Goal: Task Accomplishment & Management: Use online tool/utility

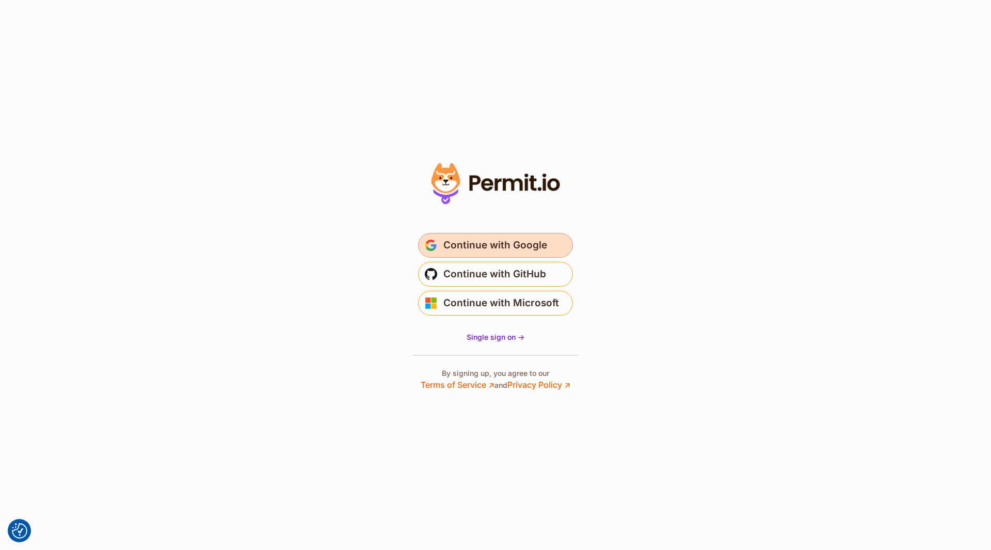
click at [452, 241] on span "Continue with Google" at bounding box center [496, 245] width 104 height 17
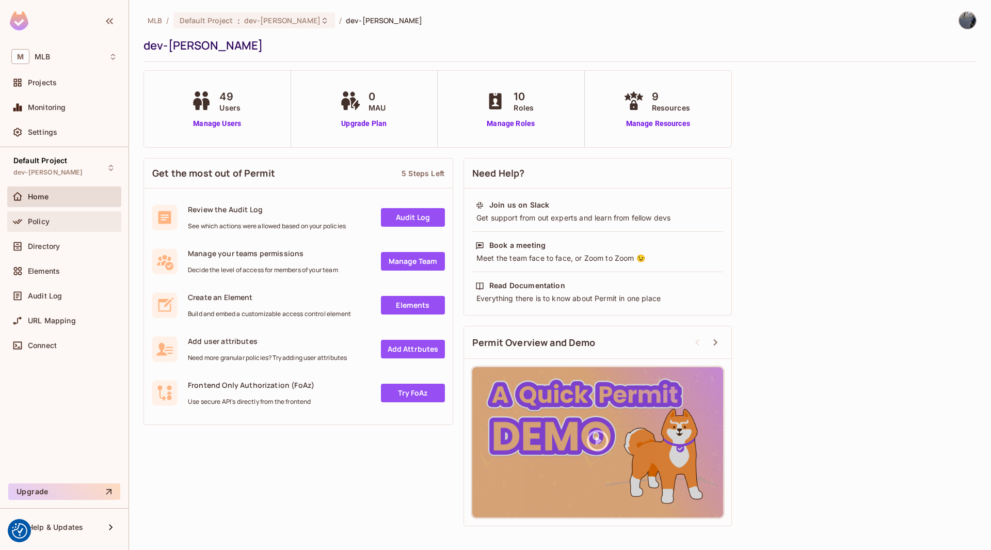
click at [66, 220] on div "Policy" at bounding box center [72, 221] width 89 height 8
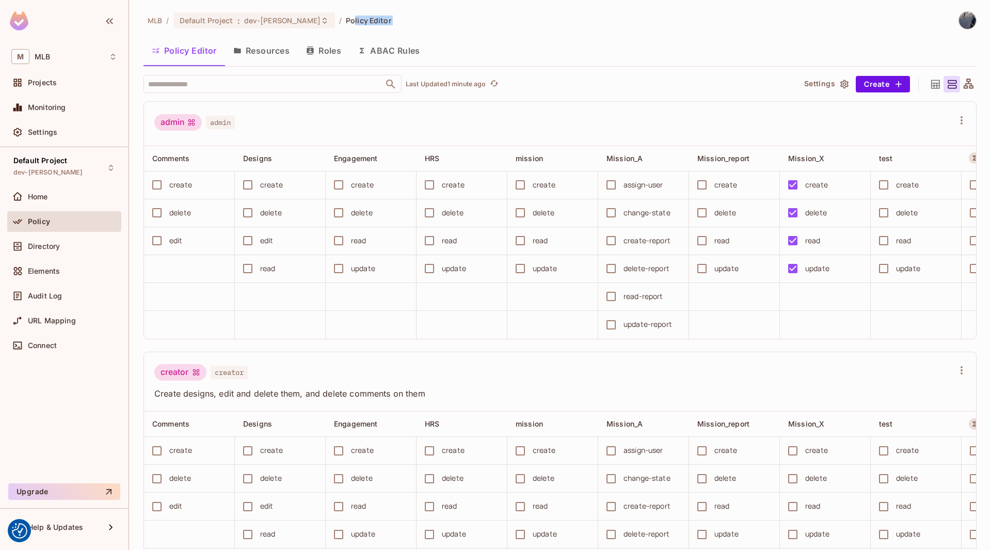
drag, startPoint x: 310, startPoint y: 29, endPoint x: 338, endPoint y: 68, distance: 47.3
click at [338, 68] on div "MLB / Default Project : dev-[PERSON_NAME] / Policy Editor Policy Editor Resourc…" at bounding box center [560, 280] width 833 height 539
click at [329, 55] on button "Roles" at bounding box center [324, 51] width 52 height 26
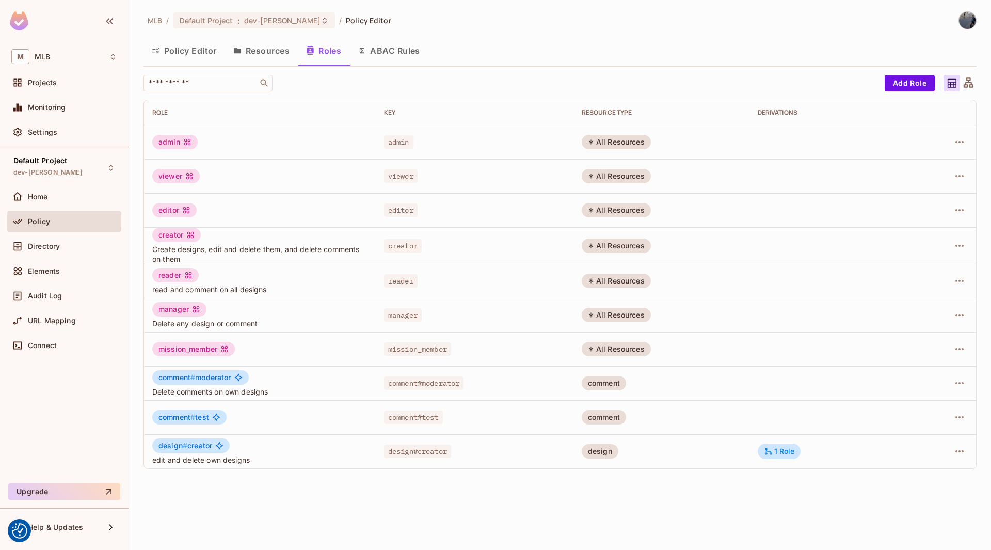
click at [437, 380] on span "comment#moderator" at bounding box center [424, 382] width 80 height 13
click at [192, 374] on span "#" at bounding box center [193, 377] width 5 height 9
click at [184, 375] on span "comment #" at bounding box center [177, 377] width 37 height 9
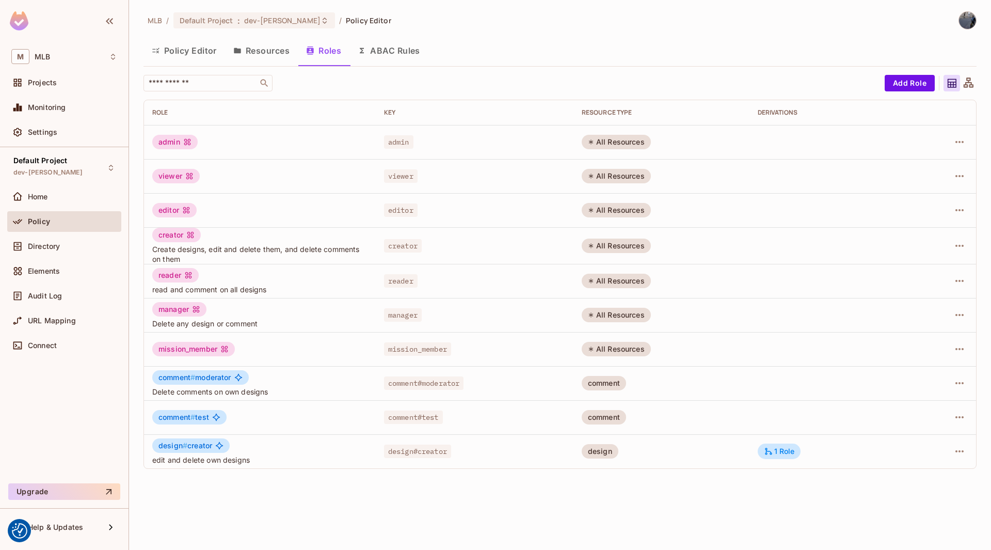
click at [203, 414] on span "comment # test" at bounding box center [184, 417] width 51 height 8
click at [194, 445] on span "design # creator" at bounding box center [186, 445] width 54 height 8
click at [175, 445] on span "design #" at bounding box center [173, 445] width 29 height 9
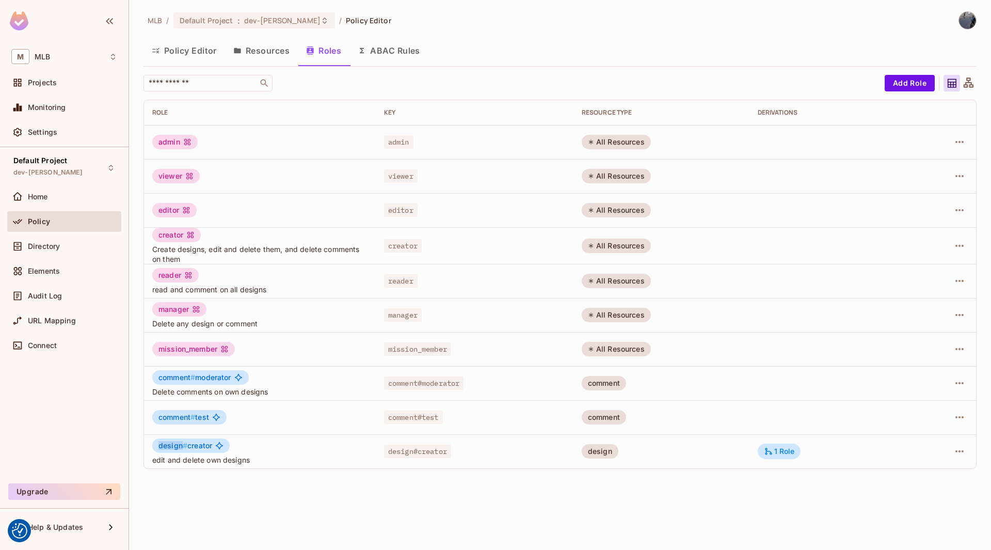
click at [175, 445] on span "design #" at bounding box center [173, 445] width 29 height 9
click at [195, 462] on span "edit and delete own designs" at bounding box center [259, 460] width 215 height 10
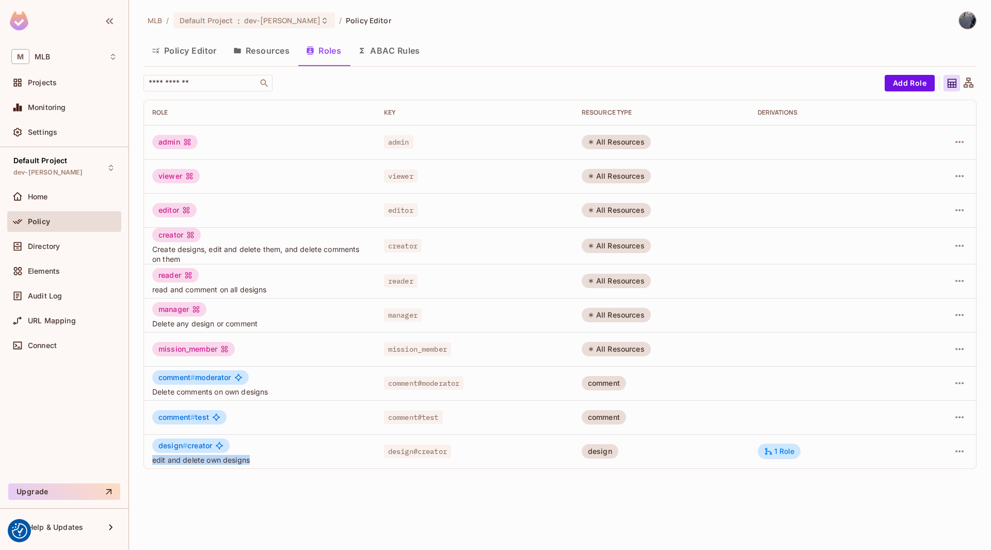
click at [195, 462] on span "edit and delete own designs" at bounding box center [259, 460] width 215 height 10
click at [791, 450] on div "1 Role" at bounding box center [779, 451] width 31 height 9
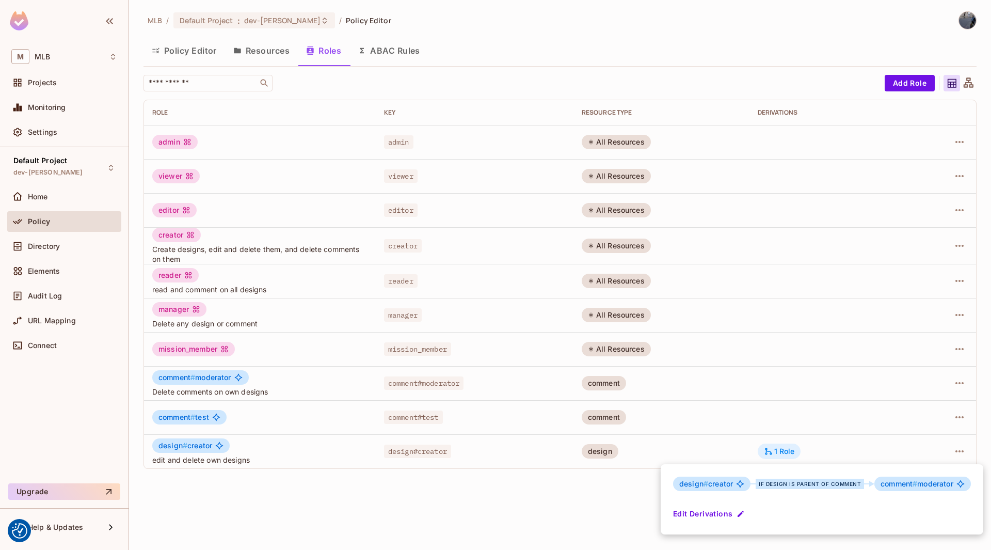
click at [791, 450] on div at bounding box center [495, 275] width 991 height 550
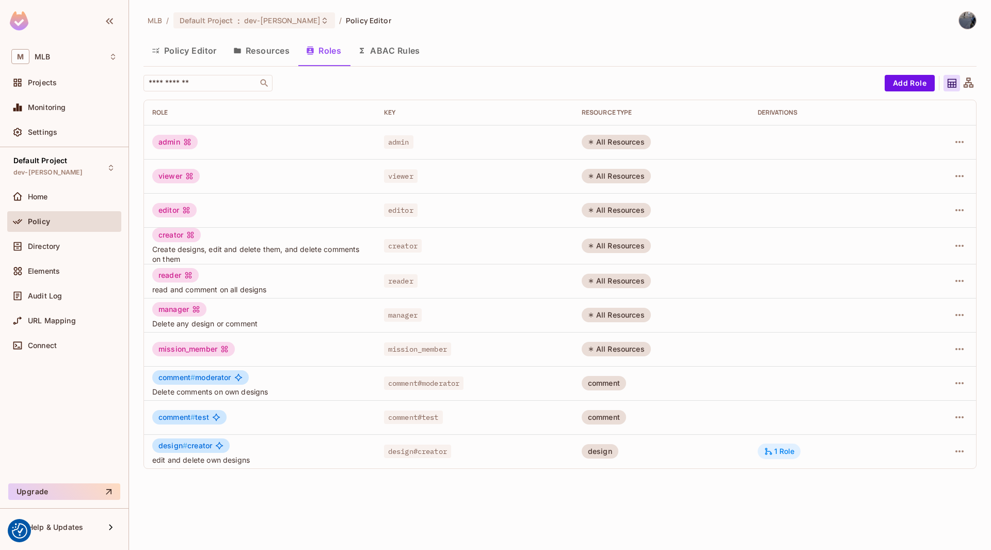
click at [791, 450] on div "1 Role" at bounding box center [779, 451] width 31 height 9
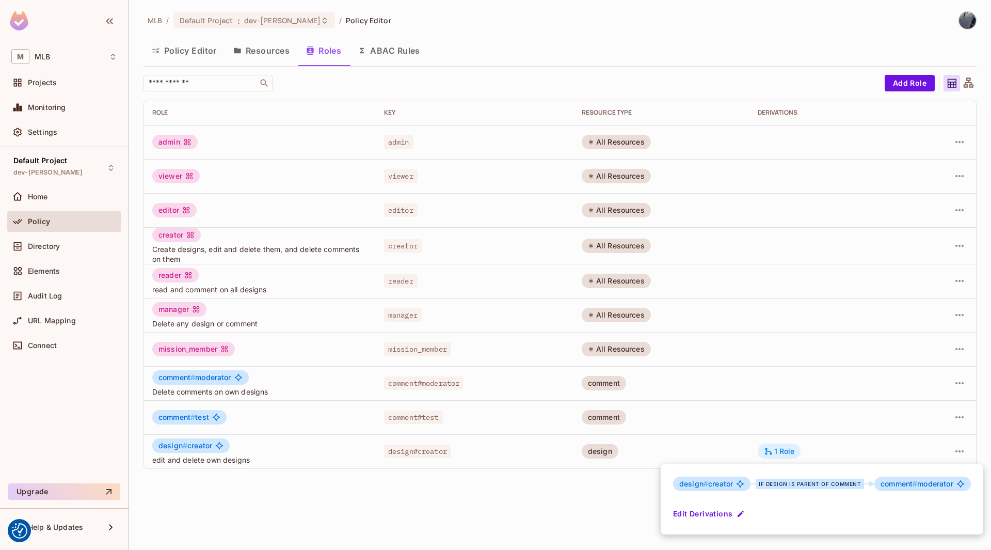
click at [791, 450] on div at bounding box center [495, 275] width 991 height 550
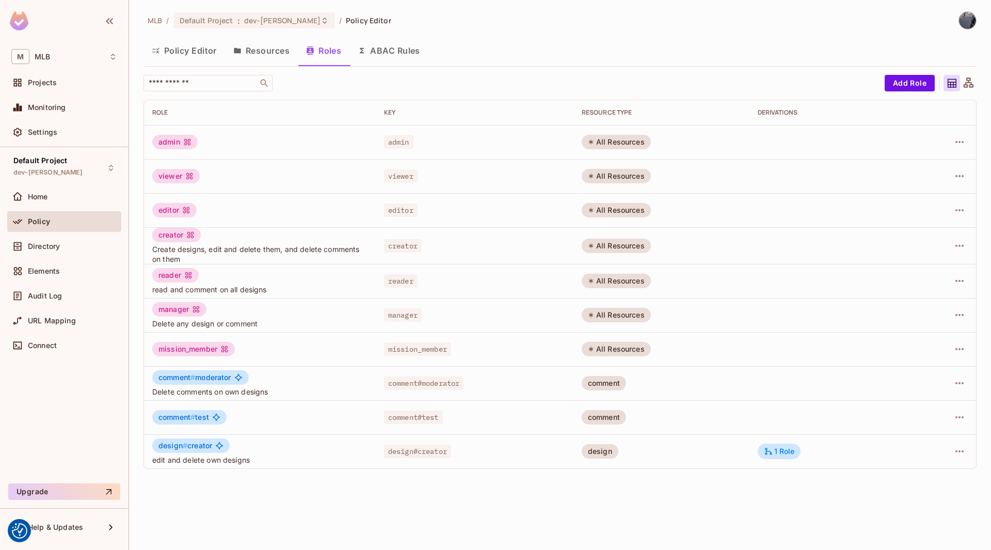
click at [247, 46] on button "Resources" at bounding box center [261, 51] width 73 height 26
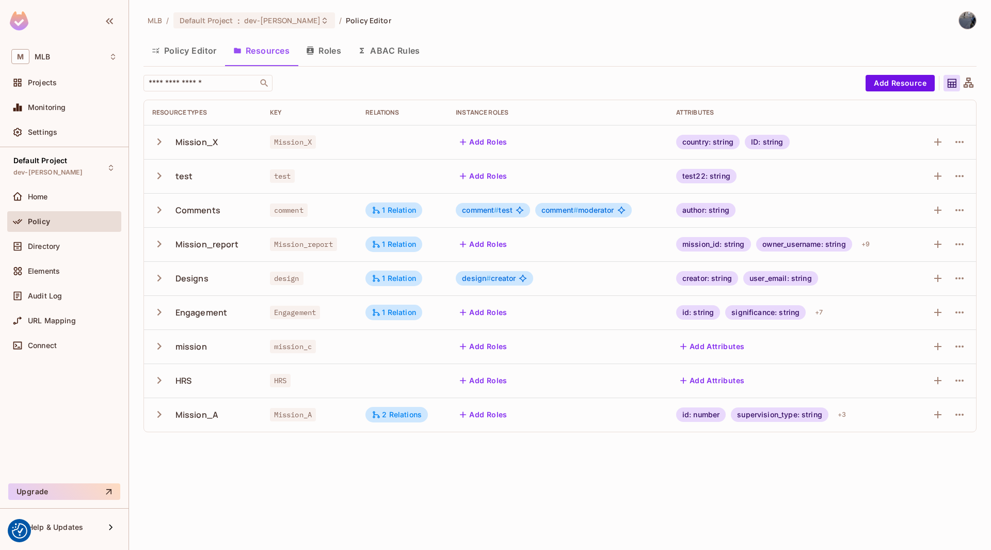
click at [319, 52] on button "Roles" at bounding box center [324, 51] width 52 height 26
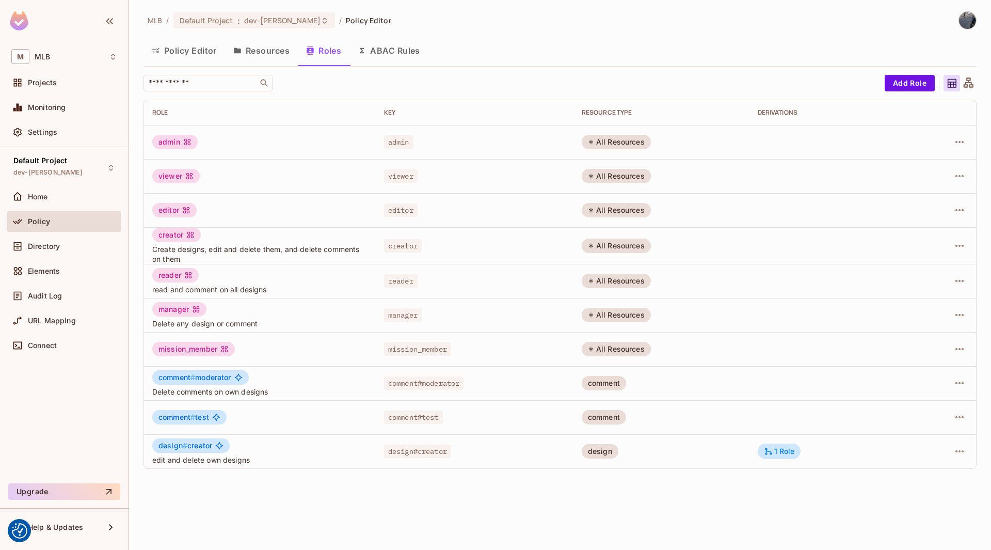
click at [264, 45] on button "Resources" at bounding box center [261, 51] width 73 height 26
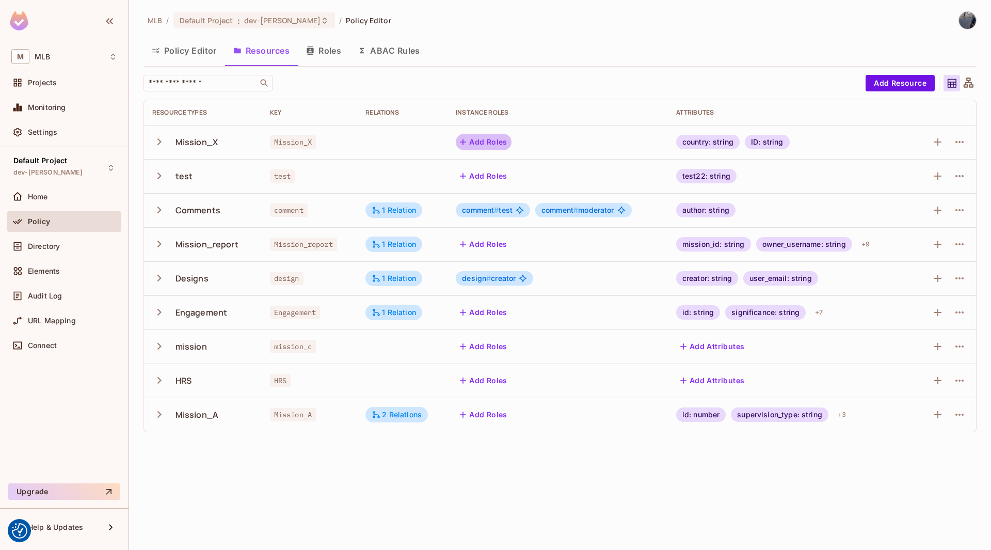
click at [466, 141] on icon "button" at bounding box center [463, 142] width 10 height 10
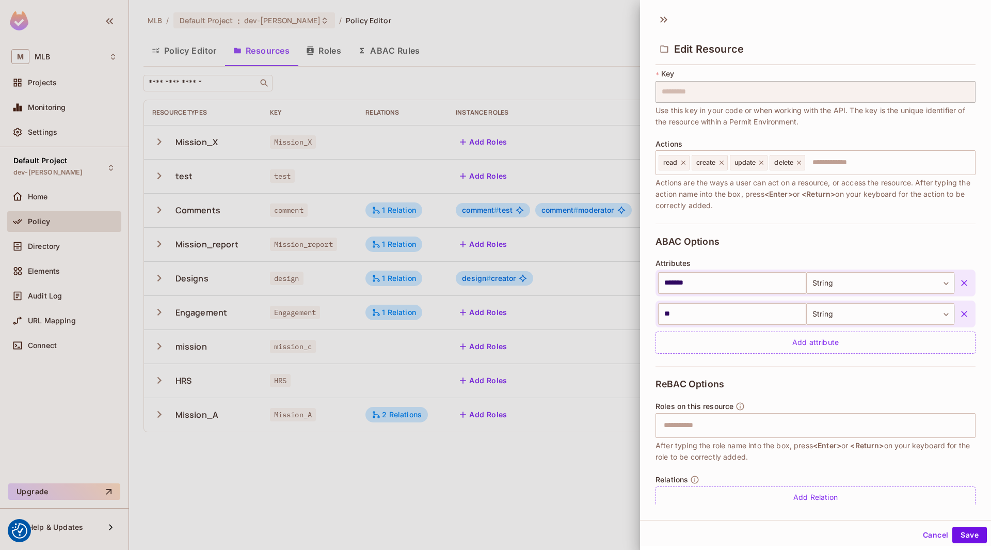
scroll to position [80, 0]
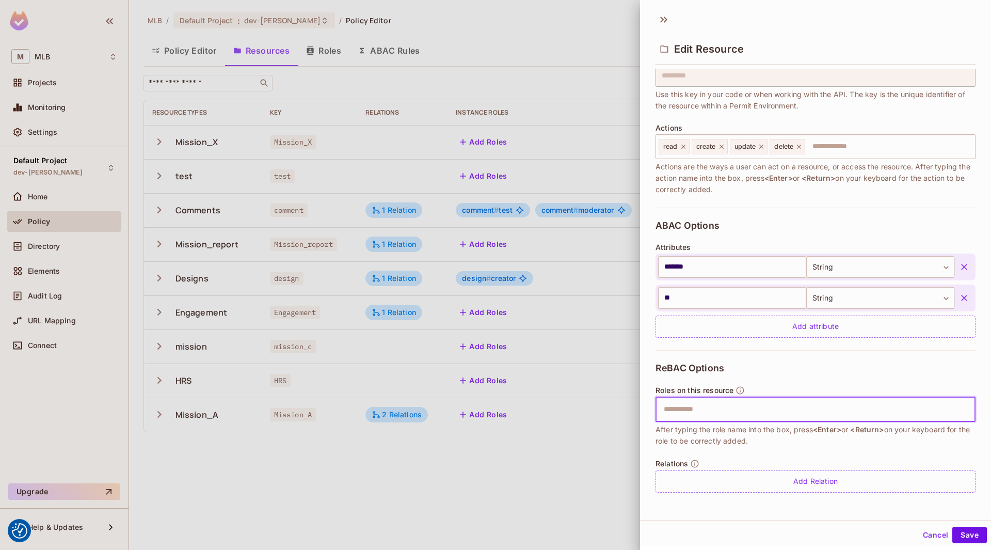
click at [759, 415] on input "text" at bounding box center [814, 409] width 313 height 21
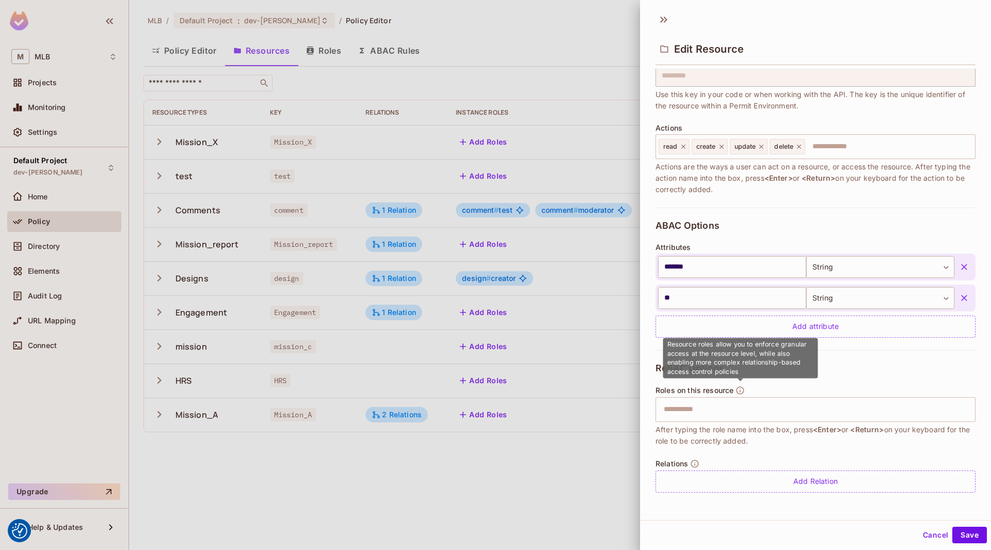
click at [742, 392] on icon "button" at bounding box center [740, 390] width 9 height 9
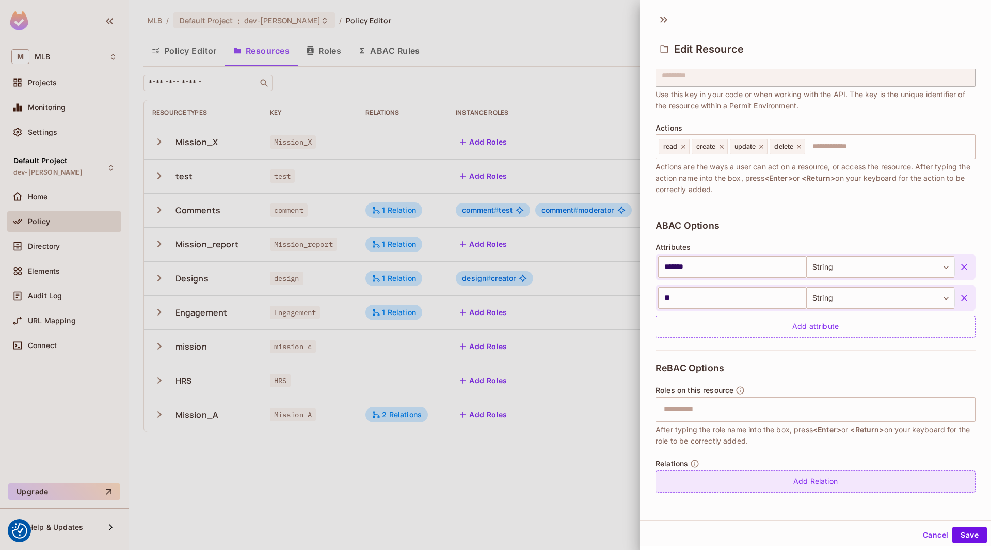
click at [770, 487] on div "Add Relation" at bounding box center [816, 481] width 320 height 22
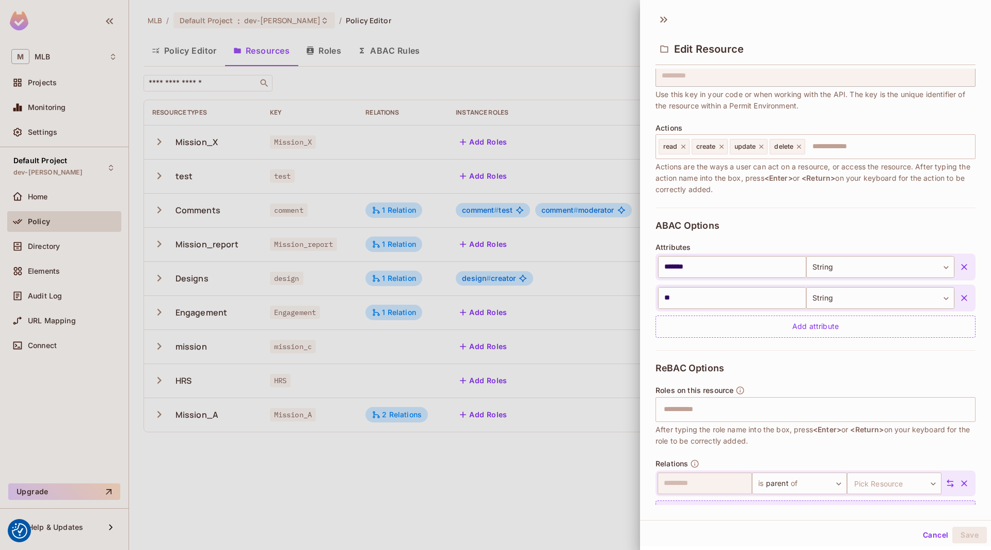
scroll to position [110, 0]
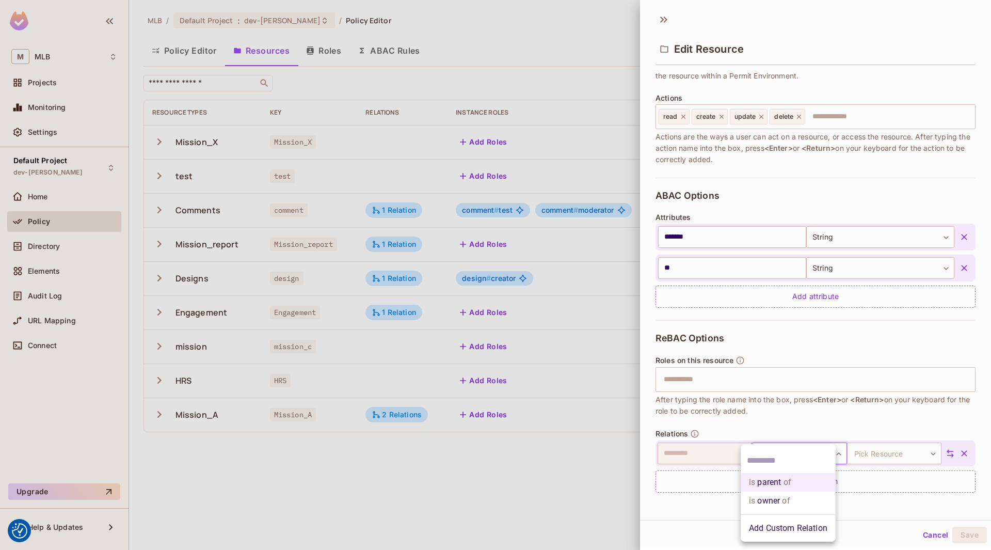
click at [787, 456] on body "We use cookies to enhance your browsing experience, serve personalized ads or c…" at bounding box center [495, 275] width 991 height 550
click at [787, 456] on input "text" at bounding box center [788, 460] width 83 height 17
click at [787, 533] on li "Add Custom Relation" at bounding box center [788, 528] width 95 height 19
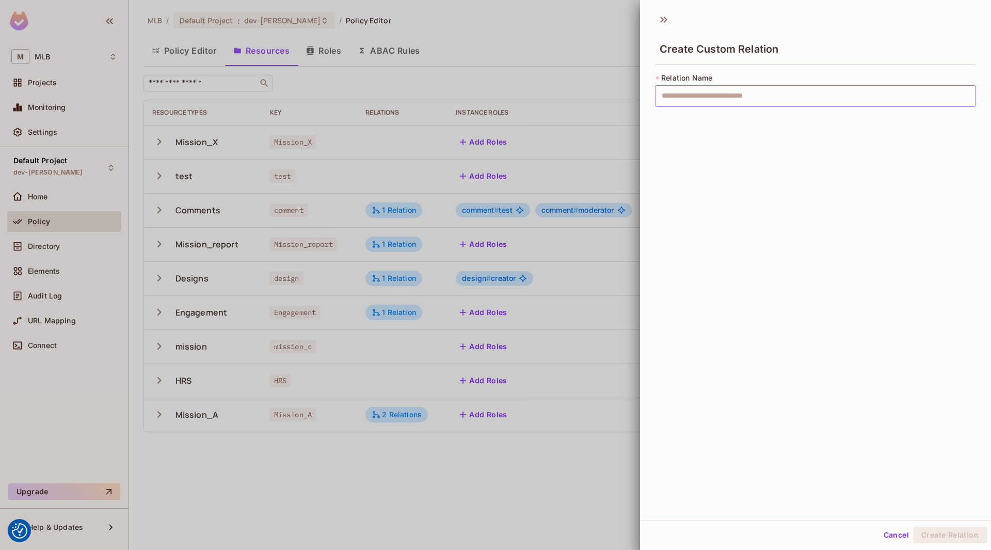
drag, startPoint x: 734, startPoint y: 124, endPoint x: 744, endPoint y: 91, distance: 34.1
click at [744, 91] on div "Create Custom Relation * Relation Name ​" at bounding box center [815, 263] width 351 height 513
click at [744, 91] on input "text" at bounding box center [816, 96] width 320 height 22
type input "*******"
drag, startPoint x: 701, startPoint y: 83, endPoint x: 699, endPoint y: 94, distance: 11.1
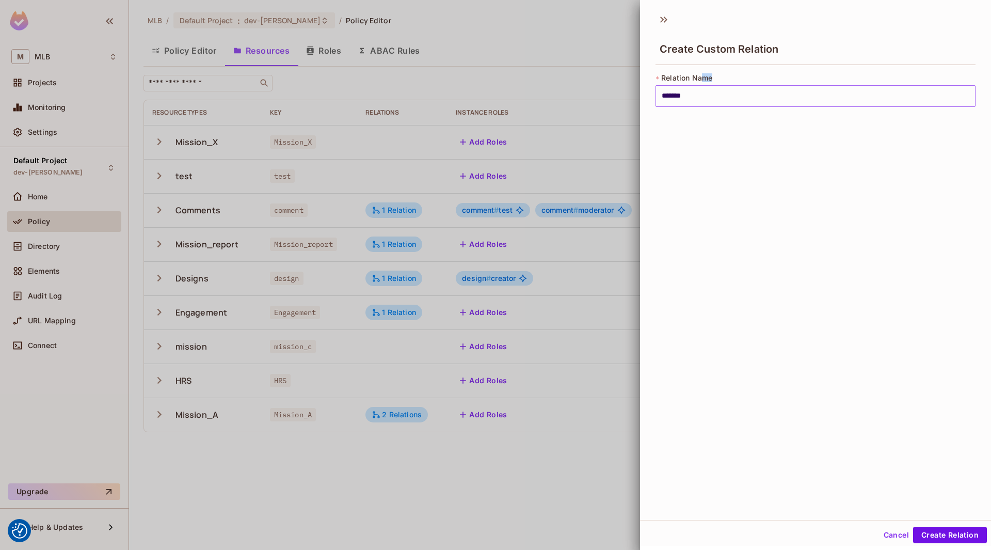
click at [699, 94] on div "* Relation Name ******* ​" at bounding box center [816, 90] width 320 height 34
click at [699, 94] on input "*******" at bounding box center [816, 96] width 320 height 22
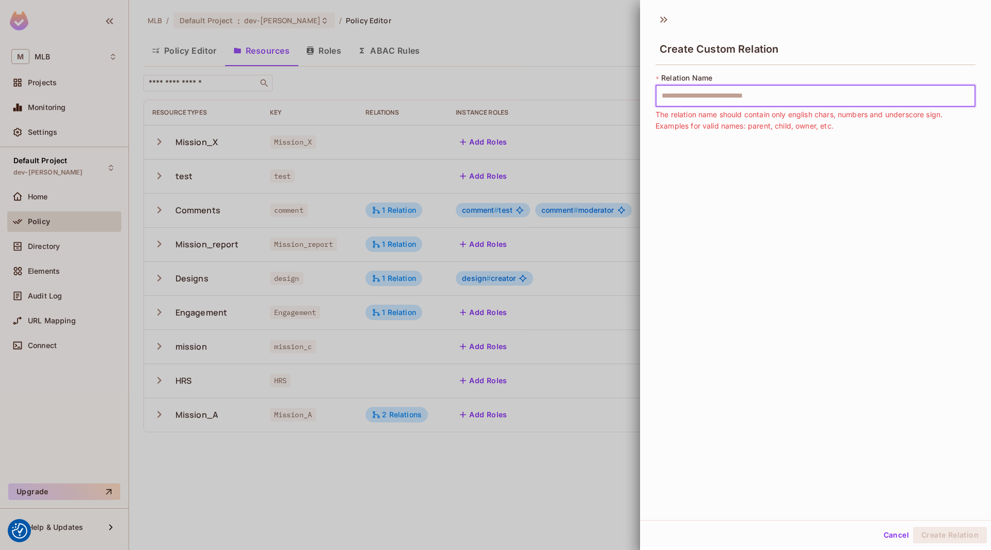
click at [699, 94] on input "text" at bounding box center [816, 96] width 320 height 22
click at [894, 533] on button "Cancel" at bounding box center [897, 535] width 34 height 17
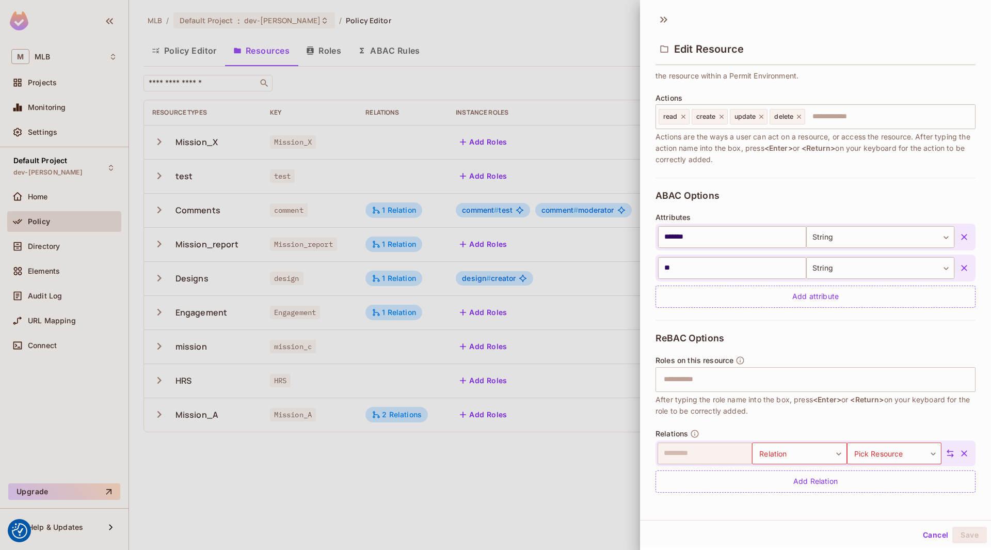
click at [919, 536] on button "Cancel" at bounding box center [936, 535] width 34 height 17
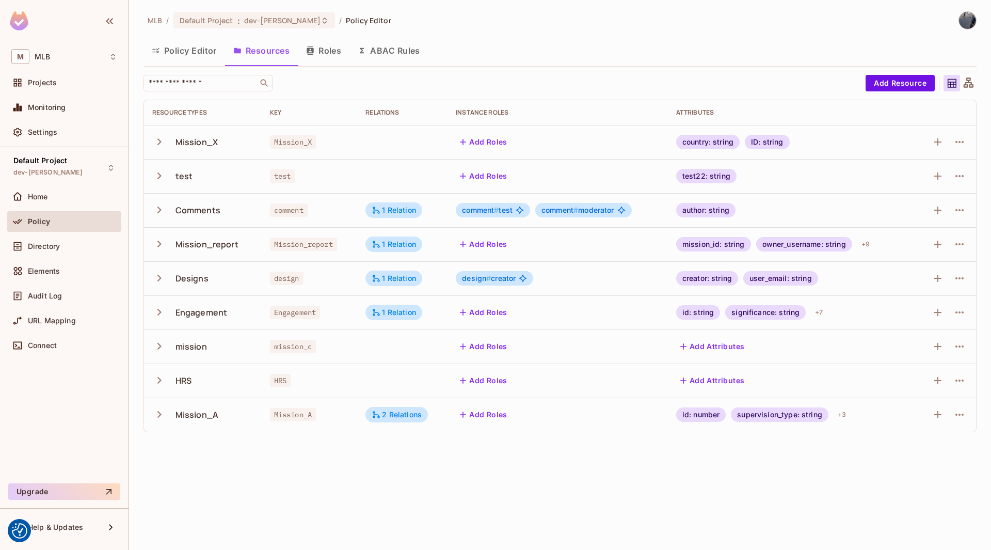
click at [507, 210] on span "comment # test" at bounding box center [487, 210] width 51 height 8
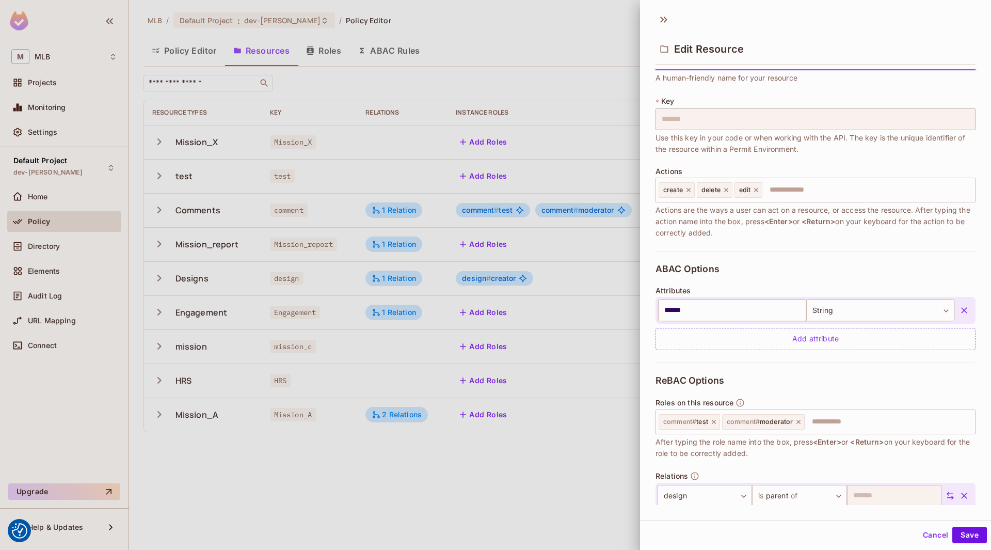
scroll to position [79, 0]
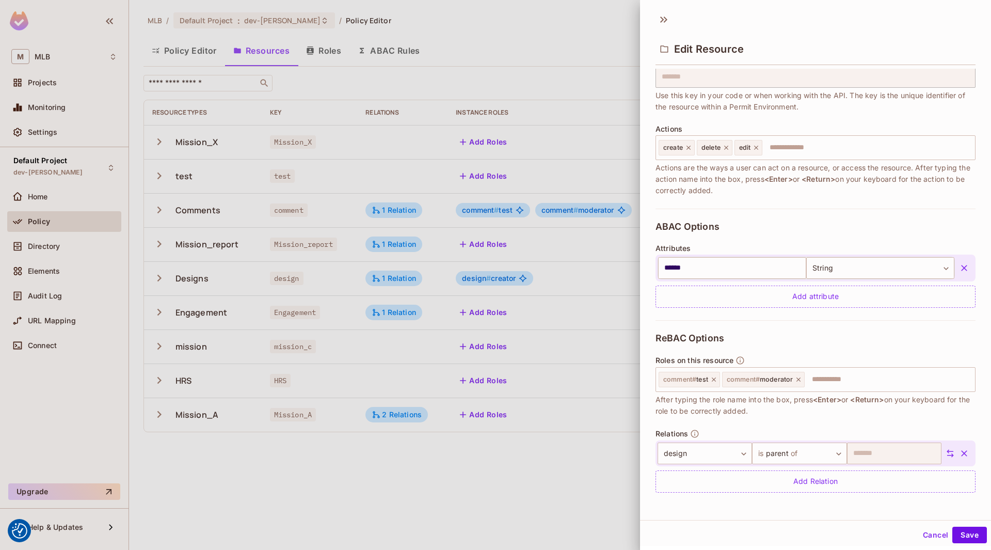
click at [837, 366] on div "Roles on this resource comment # test comment # moderator ​ After typing the ro…" at bounding box center [816, 386] width 320 height 61
click at [835, 377] on input "text" at bounding box center [888, 379] width 165 height 21
type input "*****"
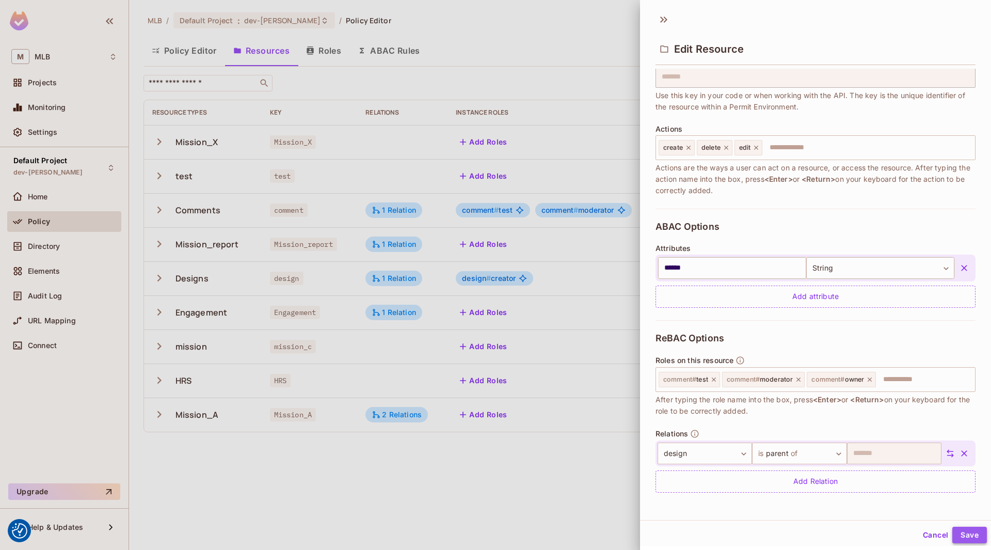
click at [962, 530] on button "Save" at bounding box center [970, 535] width 35 height 17
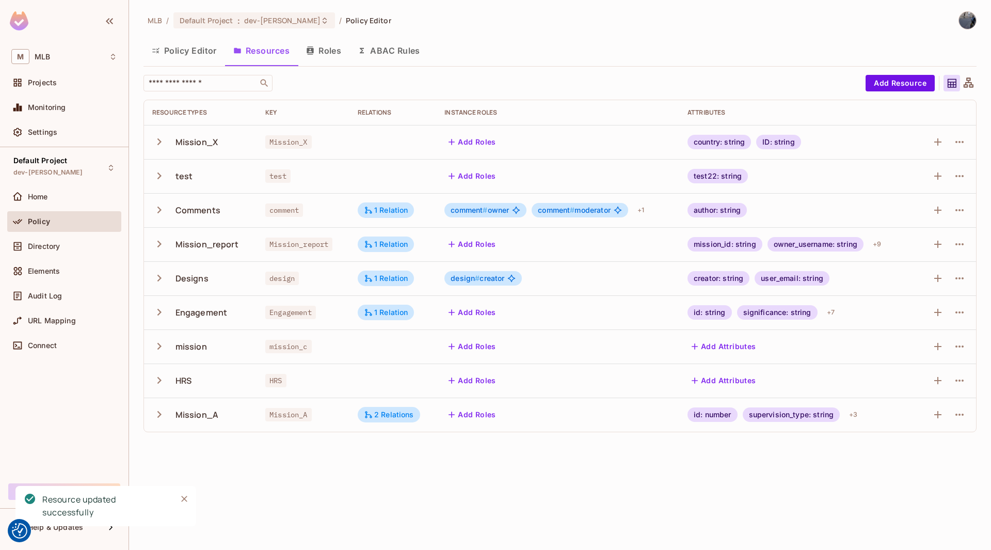
click at [338, 56] on button "Roles" at bounding box center [324, 51] width 52 height 26
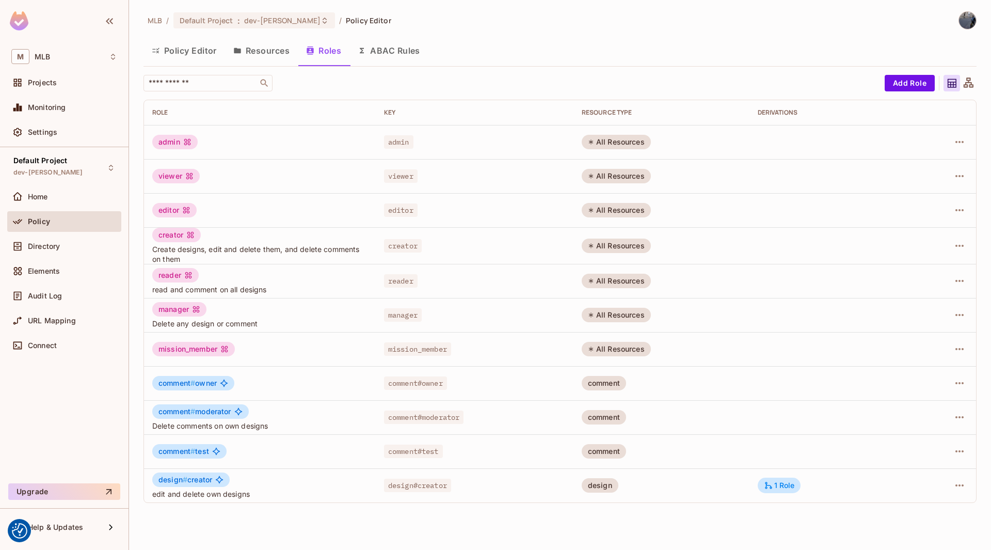
click at [604, 391] on td "comment" at bounding box center [662, 383] width 176 height 34
click at [276, 58] on button "Resources" at bounding box center [261, 51] width 73 height 26
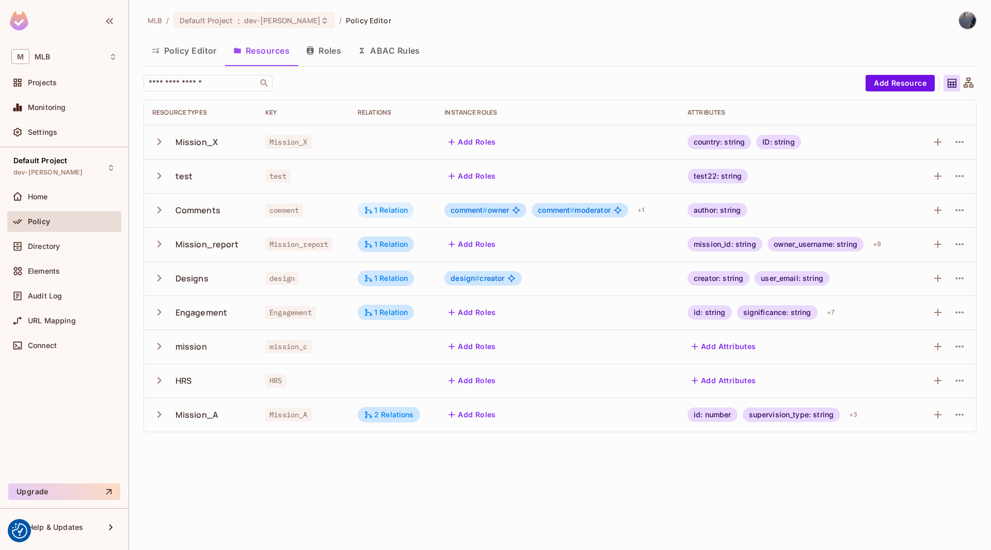
click at [385, 205] on div "1 Relation" at bounding box center [386, 209] width 44 height 9
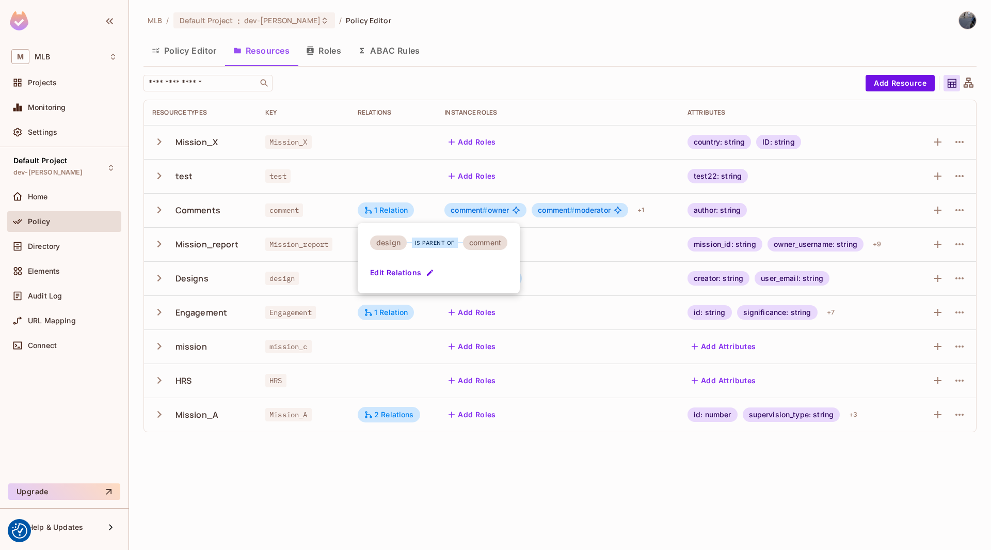
click at [408, 166] on div at bounding box center [495, 275] width 991 height 550
click at [496, 547] on div "MLB / Default Project : dev-[PERSON_NAME] / Policy Editor Policy Editor Resourc…" at bounding box center [560, 275] width 862 height 550
